Goal: Task Accomplishment & Management: Use online tool/utility

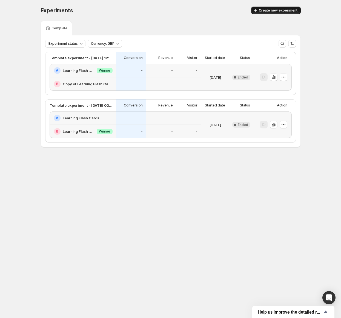
click at [278, 12] on span "Create new experiment" at bounding box center [278, 10] width 39 height 4
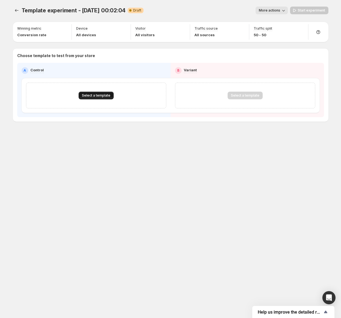
click at [100, 93] on span "Select a template" at bounding box center [96, 95] width 28 height 4
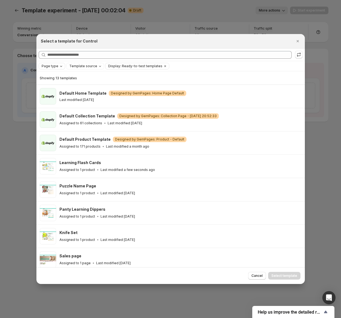
click at [54, 66] on span "Page type" at bounding box center [50, 66] width 17 height 4
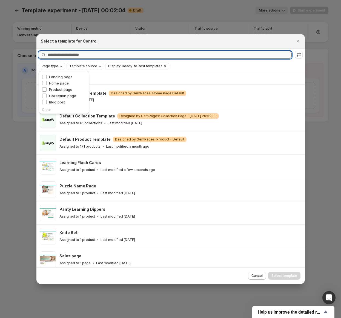
click at [82, 57] on input "Searching all templates" at bounding box center [169, 55] width 244 height 8
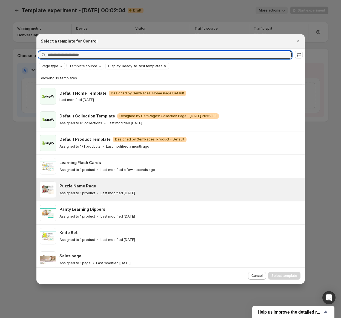
click at [109, 187] on div "Puzzle Name Page" at bounding box center [179, 185] width 241 height 5
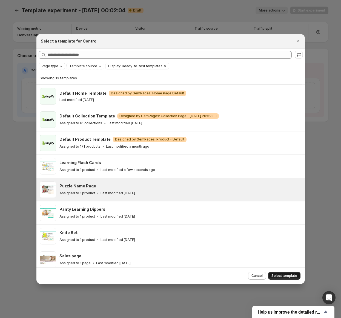
click at [282, 273] on span "Select template" at bounding box center [285, 275] width 26 height 4
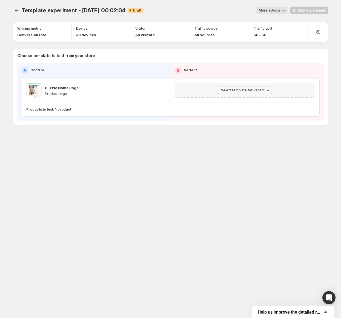
click at [242, 87] on button "Select template for Variant" at bounding box center [245, 90] width 55 height 8
click at [241, 101] on span "Select an existing template" at bounding box center [241, 101] width 46 height 4
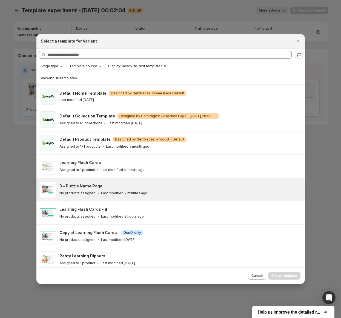
click at [108, 188] on div "B - Puzzle Name Page" at bounding box center [179, 185] width 241 height 5
click at [278, 276] on span "Select template" at bounding box center [285, 275] width 26 height 4
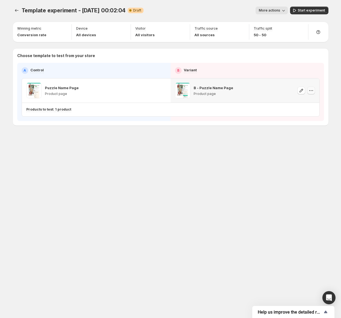
click at [309, 91] on icon "button" at bounding box center [310, 90] width 5 height 5
click at [312, 127] on span "Remove template" at bounding box center [313, 125] width 30 height 4
click at [240, 89] on span "Select template for Variant" at bounding box center [243, 90] width 44 height 4
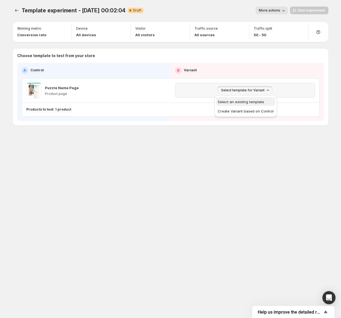
click at [234, 101] on span "Select an existing template" at bounding box center [241, 101] width 46 height 4
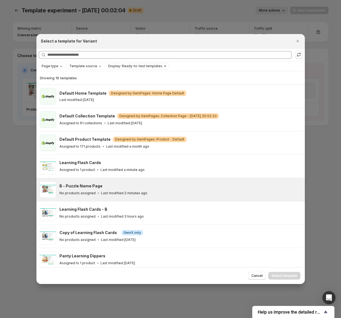
click at [160, 194] on div "No products assigned Last modified 2 minutes ago" at bounding box center [179, 192] width 241 height 5
click at [280, 277] on span "Select template" at bounding box center [285, 275] width 26 height 4
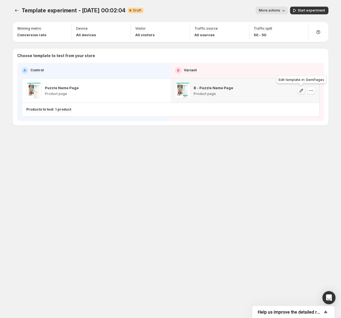
click at [301, 89] on icon "button" at bounding box center [301, 90] width 5 height 5
click at [304, 12] on span "Start experiment" at bounding box center [311, 10] width 27 height 4
click at [60, 9] on span "Template experiment - Sep 12, 00:02:04" at bounding box center [74, 10] width 104 height 7
click at [271, 8] on span "More actions" at bounding box center [266, 10] width 21 height 4
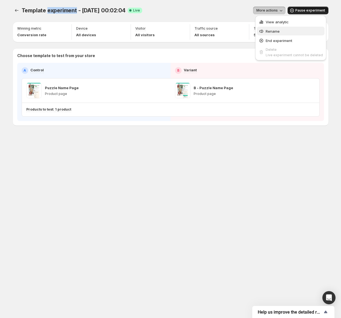
click at [276, 30] on span "Rename" at bounding box center [273, 31] width 14 height 4
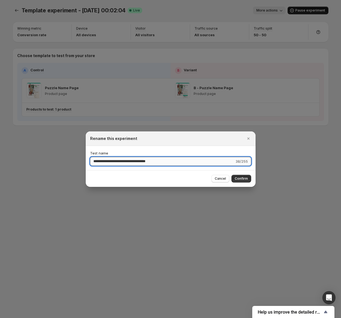
click at [173, 162] on input "**********" at bounding box center [162, 161] width 144 height 9
type input "**********"
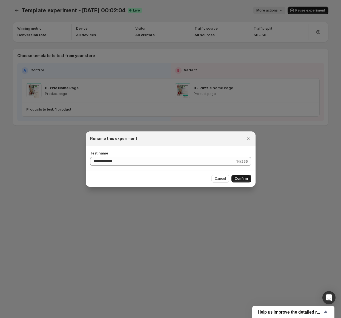
click at [238, 179] on span "Confirm" at bounding box center [241, 178] width 13 height 4
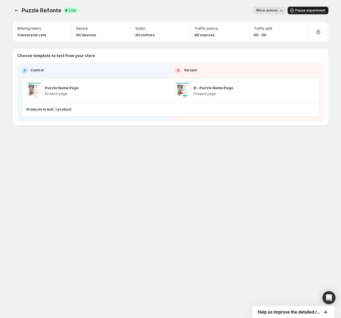
click at [14, 11] on icon "Experiments" at bounding box center [16, 10] width 5 height 5
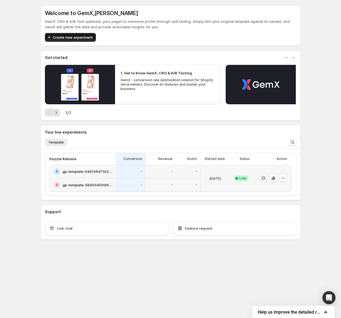
click at [72, 38] on span "Create new experiment" at bounding box center [73, 37] width 40 height 5
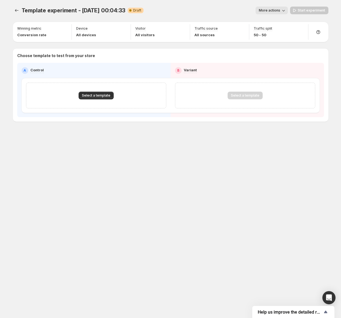
click at [266, 8] on span "More actions" at bounding box center [269, 10] width 21 height 4
click at [267, 32] on div "Rename" at bounding box center [278, 30] width 34 height 5
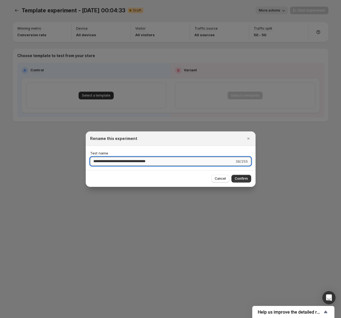
click at [168, 164] on input "**********" at bounding box center [162, 161] width 144 height 9
type input "*********"
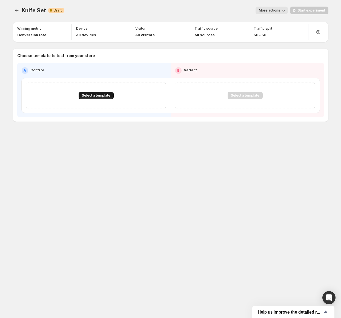
click at [87, 95] on span "Select a template" at bounding box center [96, 95] width 28 height 4
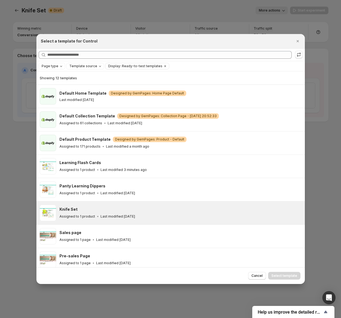
click at [107, 204] on div "Knife Set Assigned to 1 product Last modified [DATE]" at bounding box center [180, 212] width 242 height 16
click at [287, 278] on button "Select template" at bounding box center [284, 276] width 32 height 8
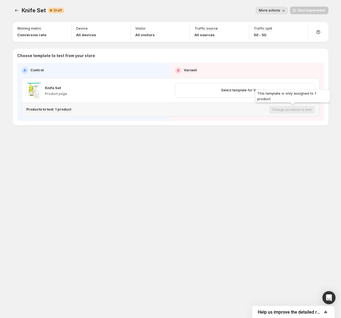
click at [265, 88] on div "This template is only assigned to 1 product" at bounding box center [293, 97] width 78 height 18
click at [259, 92] on span "Select template for Variant" at bounding box center [243, 90] width 44 height 4
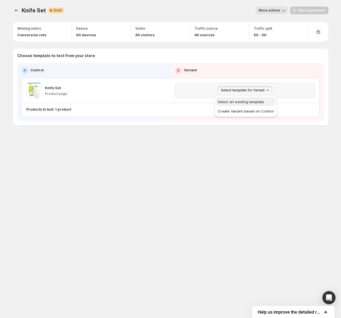
click at [250, 101] on span "Select an existing template" at bounding box center [241, 101] width 46 height 4
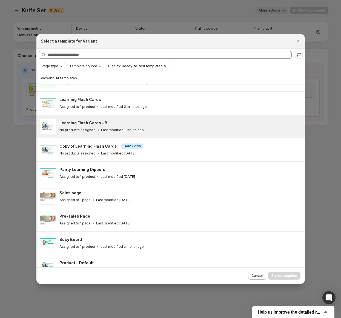
scroll to position [67, 0]
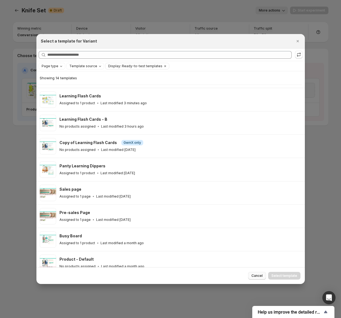
click at [259, 275] on span "Cancel" at bounding box center [257, 275] width 11 height 4
